Goal: Information Seeking & Learning: Learn about a topic

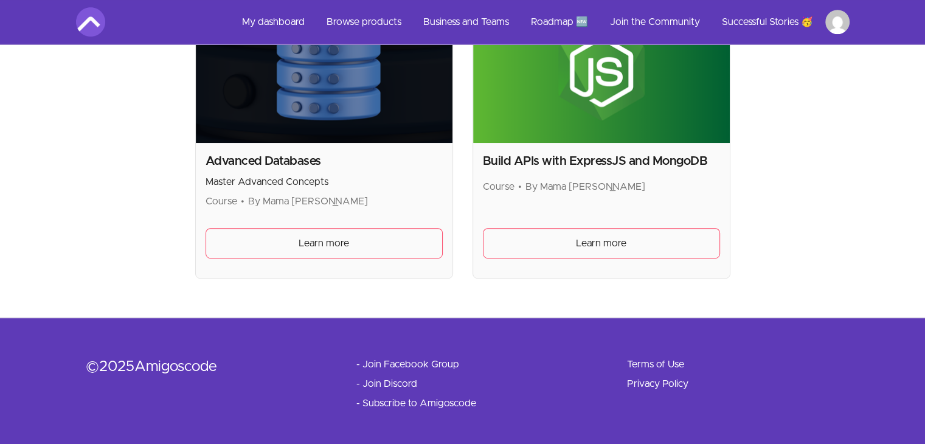
scroll to position [658, 0]
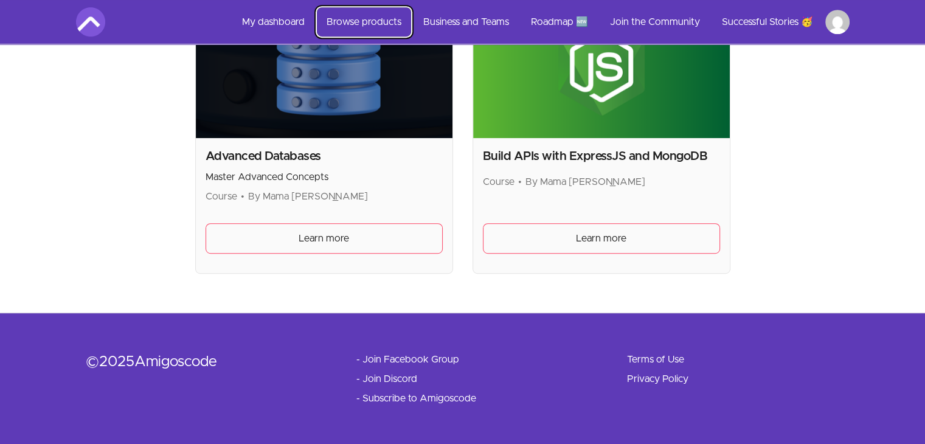
click at [341, 15] on link "Browse products" at bounding box center [364, 21] width 94 height 29
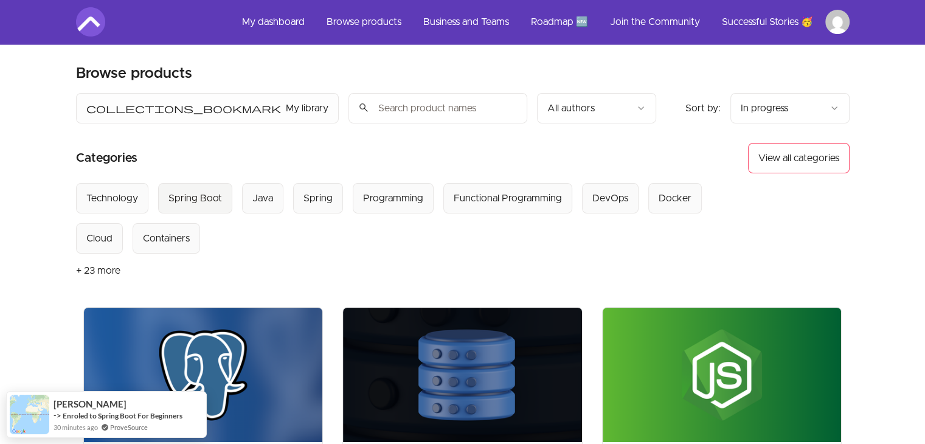
click at [218, 198] on div "Spring Boot" at bounding box center [195, 198] width 54 height 15
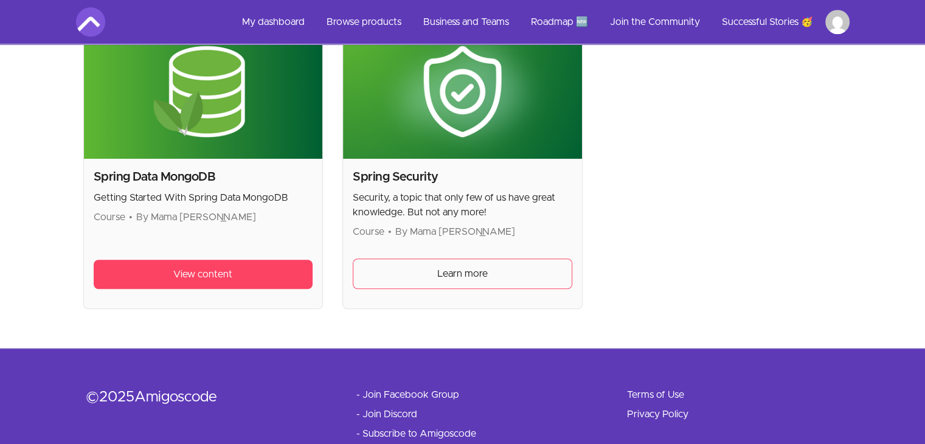
scroll to position [866, 0]
